Goal: Transaction & Acquisition: Obtain resource

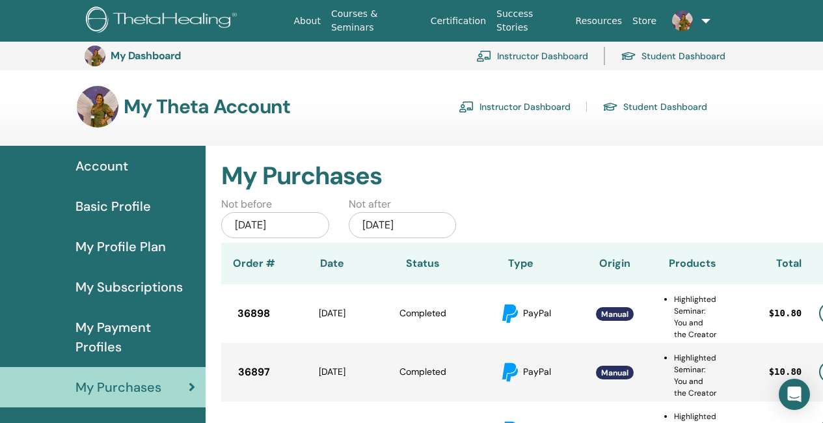
scroll to position [419, 70]
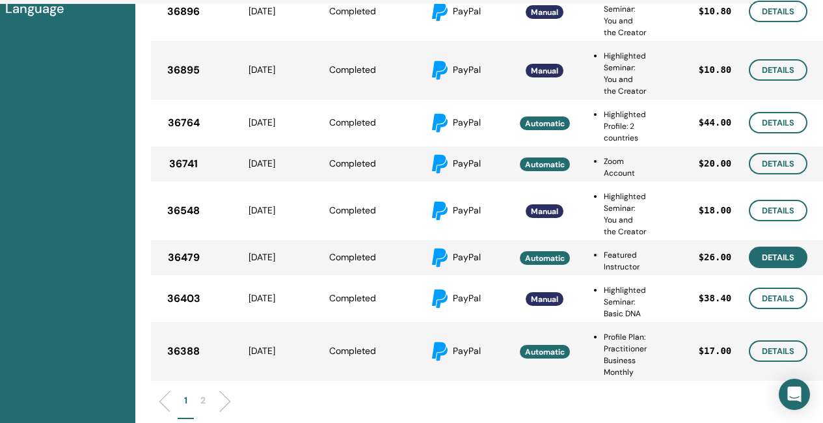
click at [787, 259] on link "Details" at bounding box center [778, 257] width 59 height 21
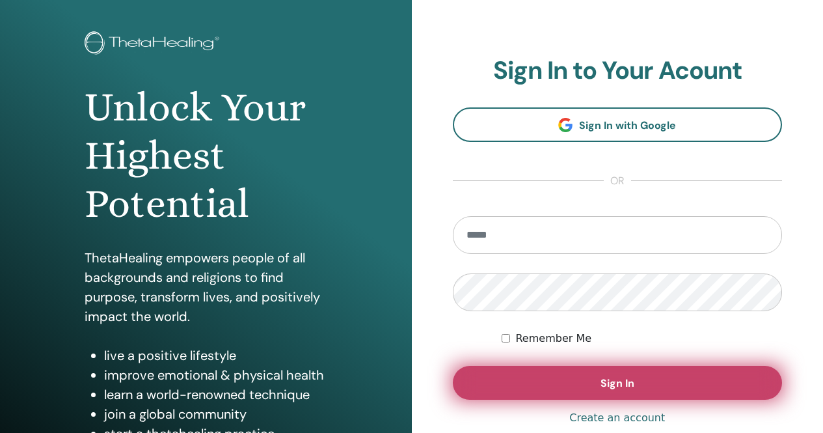
scroll to position [65, 0]
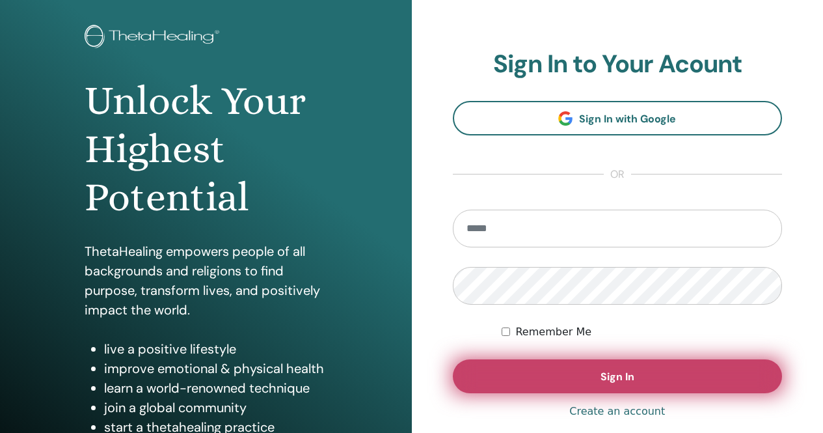
type input "**********"
click at [633, 376] on span "Sign In" at bounding box center [618, 377] width 34 height 14
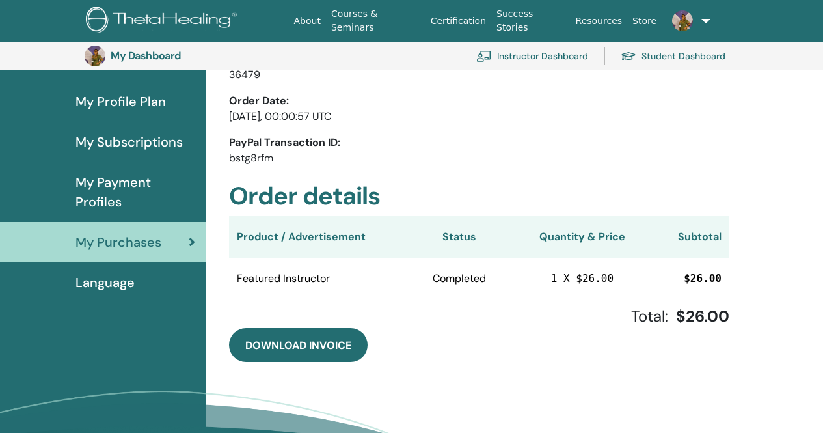
scroll to position [159, 0]
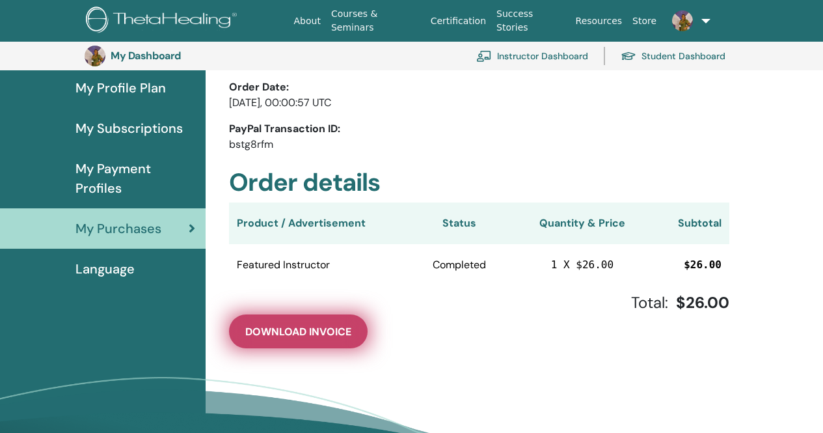
click at [317, 332] on span "Download Invoice" at bounding box center [298, 332] width 106 height 14
